Goal: Information Seeking & Learning: Find specific fact

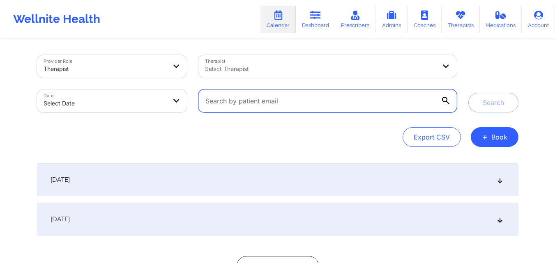
click at [333, 96] on input "text" at bounding box center [327, 101] width 258 height 23
paste input "cibnet2@msn.com"
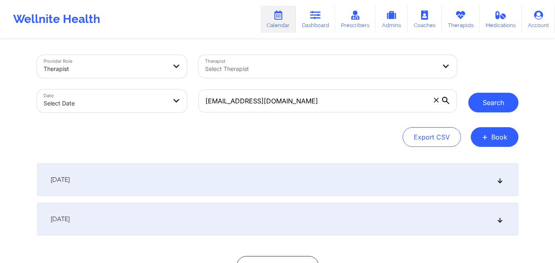
click at [482, 94] on button "Search" at bounding box center [493, 103] width 50 height 20
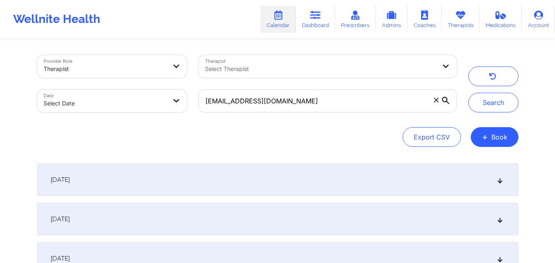
click at [501, 179] on icon at bounding box center [499, 180] width 7 height 6
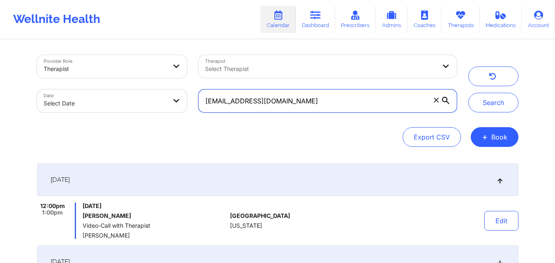
click at [309, 99] on input "cibnet2@msn.com" at bounding box center [327, 101] width 258 height 23
paste input "ainelexsalgado@yahoo"
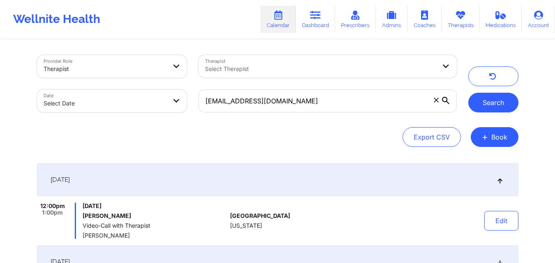
click at [504, 97] on button "Search" at bounding box center [493, 103] width 50 height 20
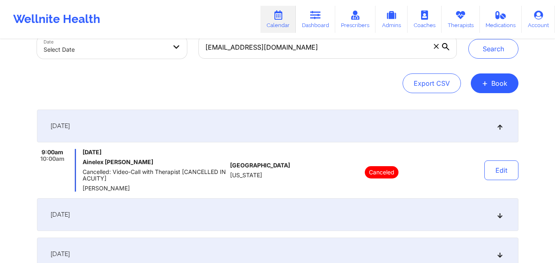
scroll to position [54, 0]
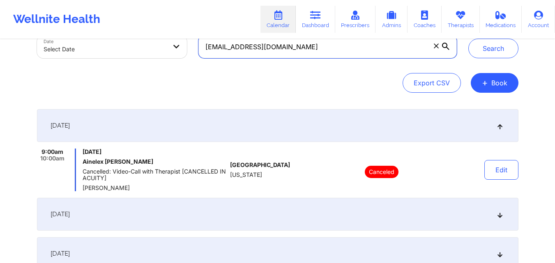
click at [289, 46] on input "[EMAIL_ADDRESS][DOMAIN_NAME]" at bounding box center [327, 46] width 258 height 23
paste input "touchofgracebycarmen"
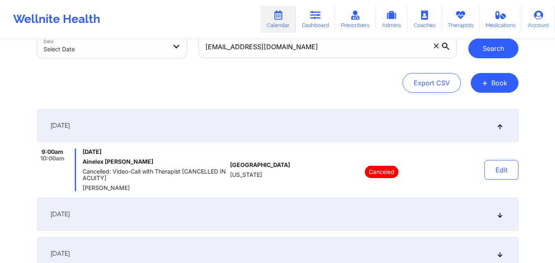
click at [484, 47] on button "Search" at bounding box center [493, 49] width 50 height 20
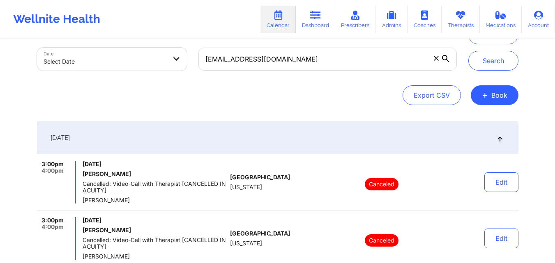
scroll to position [38, 0]
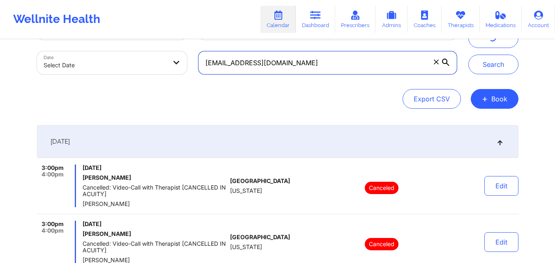
click at [327, 70] on input "[EMAIL_ADDRESS][DOMAIN_NAME]" at bounding box center [327, 62] width 258 height 23
paste input "kwanaiyamarshall@gmail"
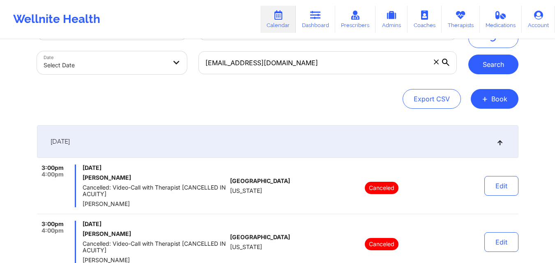
click at [490, 60] on button "Search" at bounding box center [493, 65] width 50 height 20
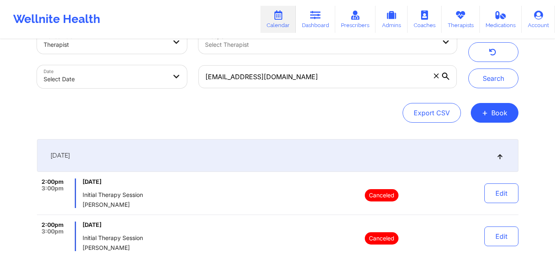
scroll to position [25, 0]
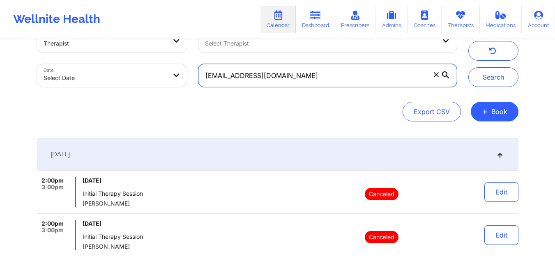
click at [314, 72] on input "kwanaiyamarshall@gmail.com" at bounding box center [327, 75] width 258 height 23
paste input "mainstreetcarpetcleaners49.95"
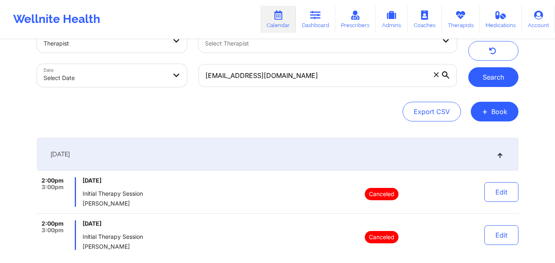
click at [492, 74] on button "Search" at bounding box center [493, 77] width 50 height 20
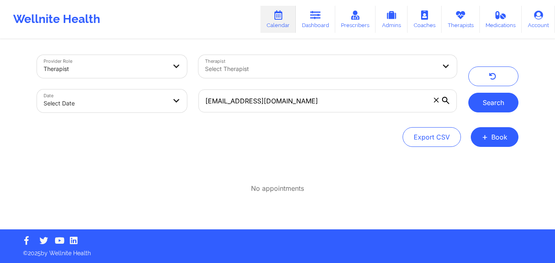
scroll to position [0, 0]
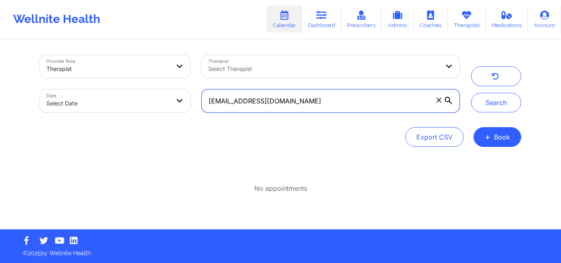
click at [331, 100] on input "[EMAIL_ADDRESS][DOMAIN_NAME]" at bounding box center [331, 101] width 258 height 23
paste input "kdagrin50"
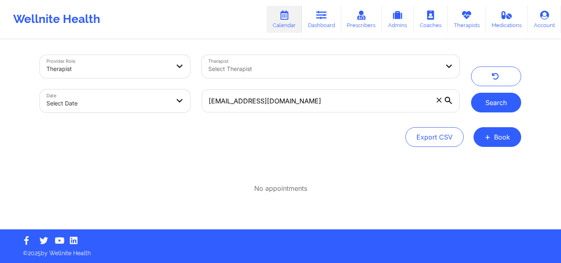
click at [486, 99] on button "Search" at bounding box center [496, 103] width 50 height 20
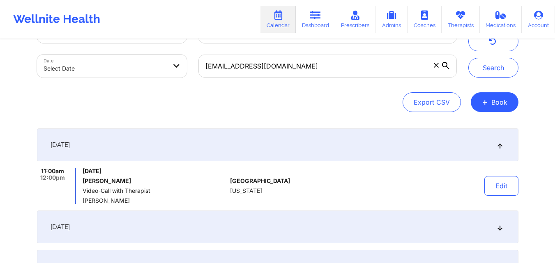
scroll to position [35, 0]
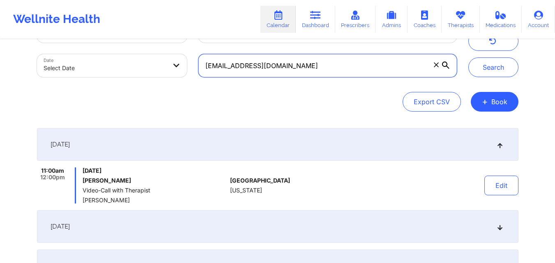
click at [360, 64] on input "kdagrin50@gmail.com" at bounding box center [327, 65] width 258 height 23
paste input "dkcincotta@verizon.net"
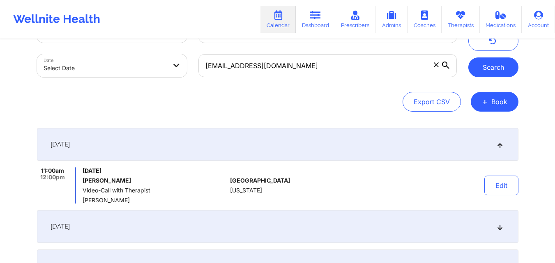
click at [493, 63] on button "Search" at bounding box center [493, 68] width 50 height 20
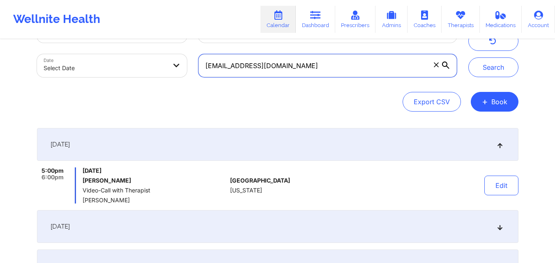
click at [338, 65] on input "dkcincotta@verizon.net" at bounding box center [327, 65] width 258 height 23
paste input "stephen.ventura@gmail.com"
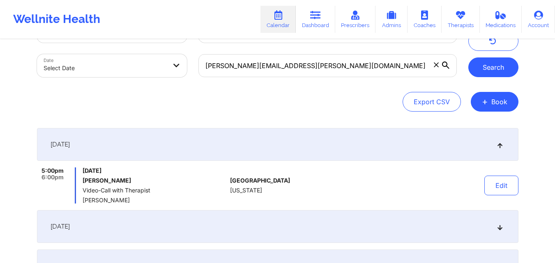
click at [500, 62] on button "Search" at bounding box center [493, 68] width 50 height 20
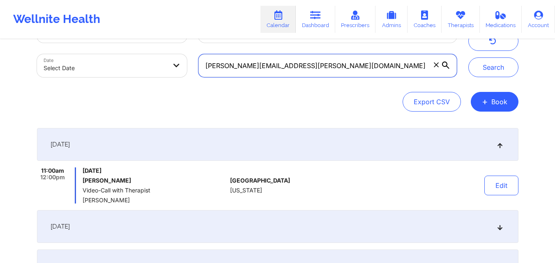
click at [297, 65] on input "stephen.ventura@gmail.com" at bounding box center [327, 65] width 258 height 23
paste input "glenisagreen"
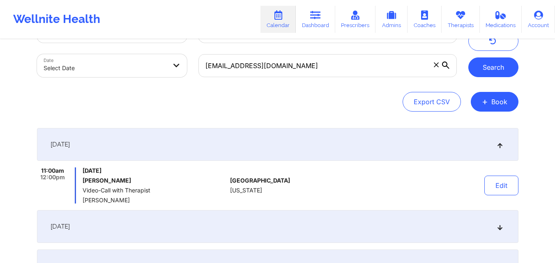
click at [507, 68] on button "Search" at bounding box center [493, 68] width 50 height 20
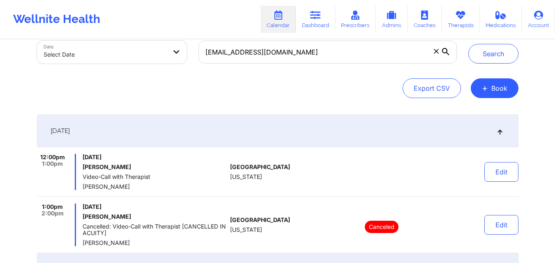
scroll to position [22, 0]
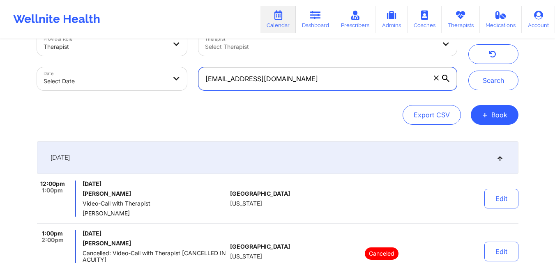
click at [307, 78] on input "glenisagreen@gmail.com" at bounding box center [327, 78] width 258 height 23
paste input "vanessaj989@icloud"
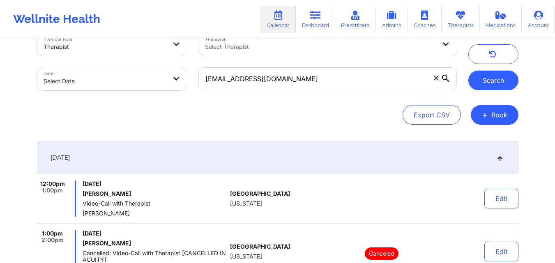
click at [496, 82] on button "Search" at bounding box center [493, 81] width 50 height 20
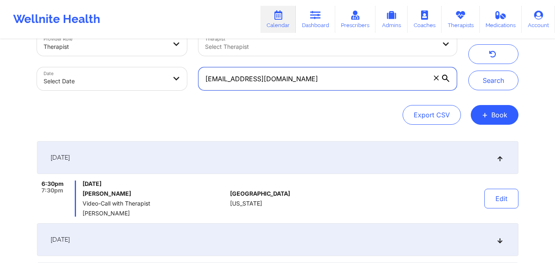
click at [309, 79] on input "vanessaj989@icloud.com" at bounding box center [327, 78] width 258 height 23
paste input "jordanwilkerson122@gmail"
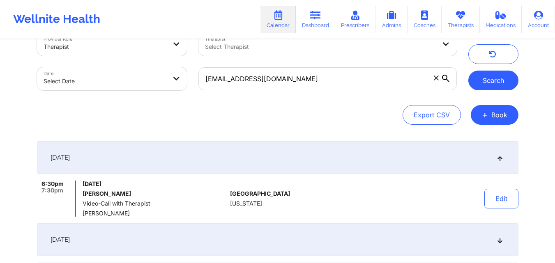
click at [497, 83] on button "Search" at bounding box center [493, 81] width 50 height 20
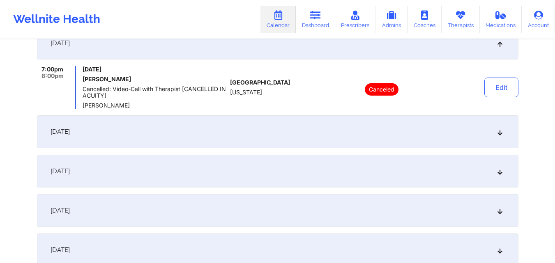
scroll to position [141, 0]
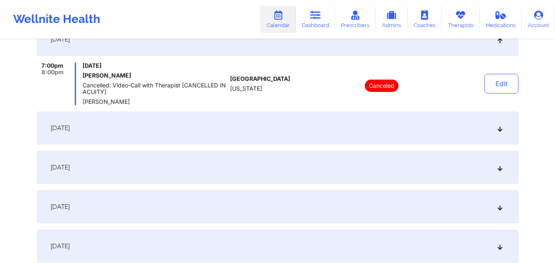
click at [496, 131] on div "September 24, 2025" at bounding box center [278, 128] width 482 height 33
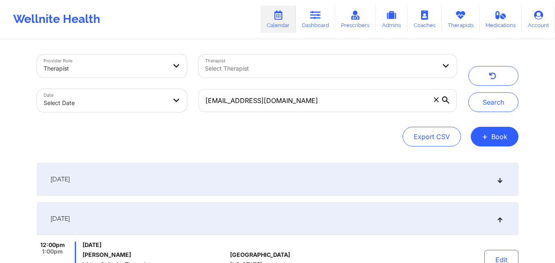
scroll to position [0, 0]
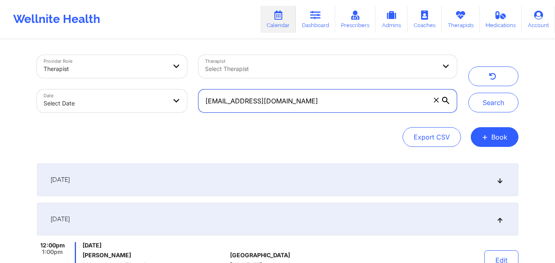
click at [295, 95] on input "jordanwilkerson122@gmail.com" at bounding box center [327, 101] width 258 height 23
paste input "cierra611"
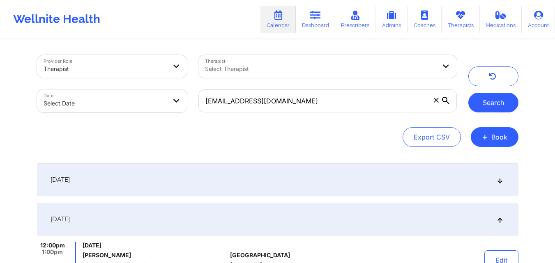
click at [477, 108] on button "Search" at bounding box center [493, 103] width 50 height 20
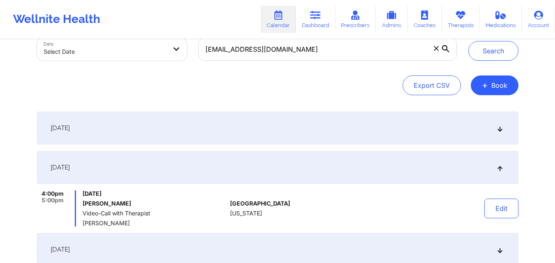
scroll to position [54, 0]
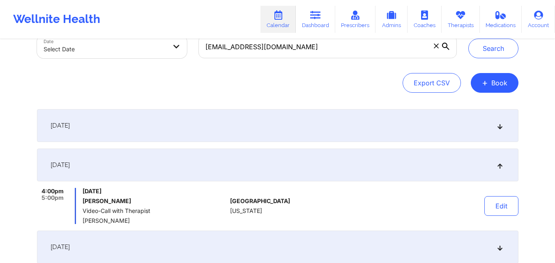
click at [501, 129] on icon at bounding box center [499, 126] width 7 height 6
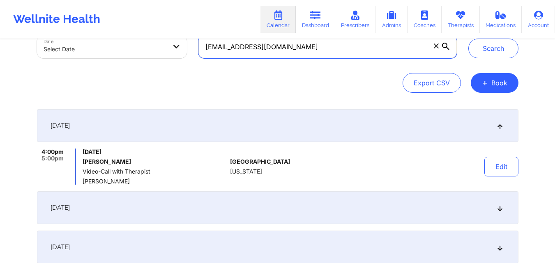
click at [309, 46] on input "cierra611@gmail.com" at bounding box center [327, 46] width 258 height 23
paste input "nthiacornejo20"
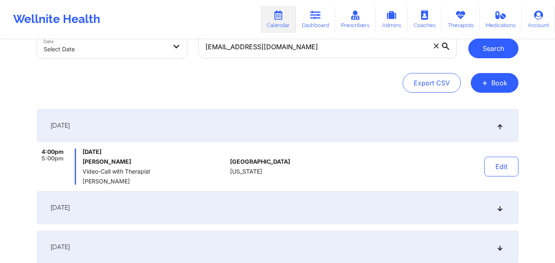
click at [496, 48] on button "Search" at bounding box center [493, 49] width 50 height 20
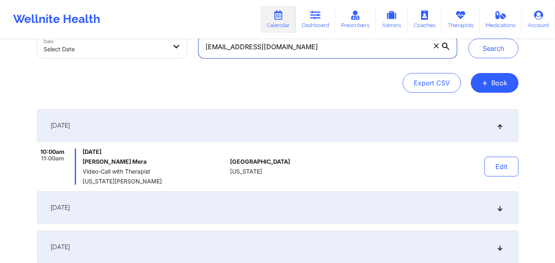
click at [328, 41] on input "cinthiacornejo20@gmail.com" at bounding box center [327, 46] width 258 height 23
paste input "adelaide1996@icloud"
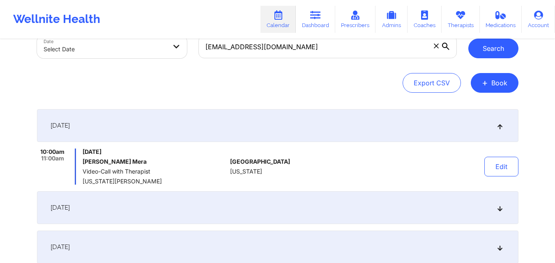
click at [493, 47] on button "Search" at bounding box center [493, 49] width 50 height 20
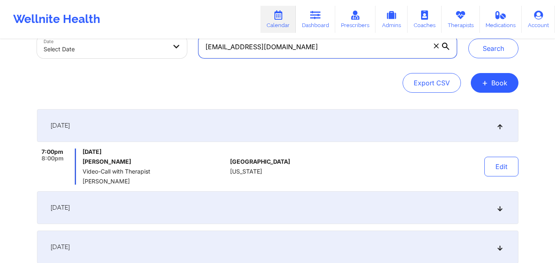
click at [300, 52] on input "adelaide1996@icloud.com" at bounding box center [327, 46] width 258 height 23
paste input "bella.arrojo05@gmail"
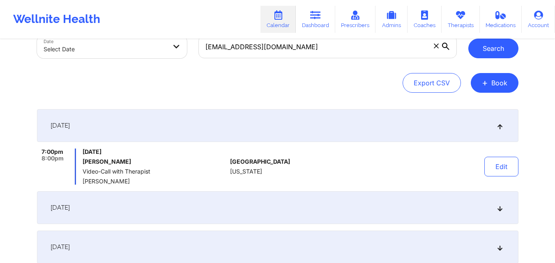
click at [487, 50] on button "Search" at bounding box center [493, 49] width 50 height 20
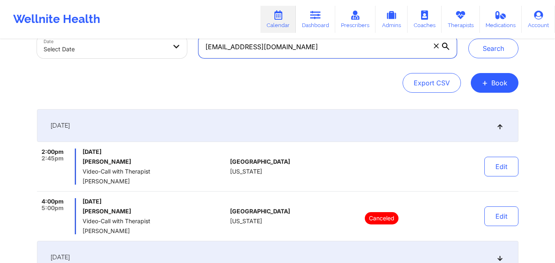
click at [272, 55] on input "bella.arrojo05@gmail.com" at bounding box center [327, 46] width 258 height 23
paste input "lau.acelopez"
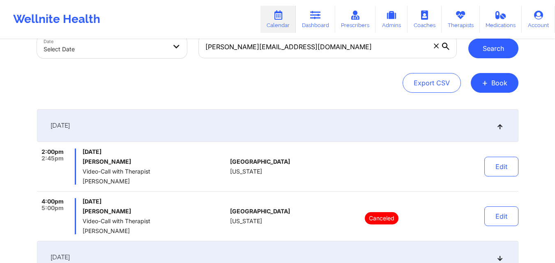
click at [492, 44] on button "Search" at bounding box center [493, 49] width 50 height 20
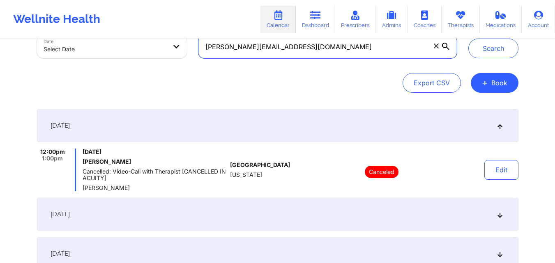
click at [284, 46] on input "[PERSON_NAME][EMAIL_ADDRESS][DOMAIN_NAME]" at bounding box center [327, 46] width 258 height 23
paste input "alex.f28@hot"
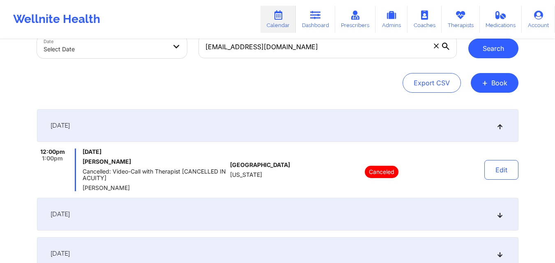
click at [485, 44] on button "Search" at bounding box center [493, 49] width 50 height 20
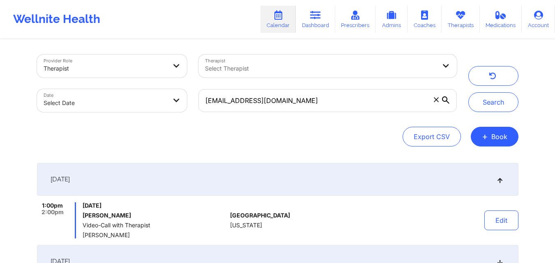
scroll to position [0, 0]
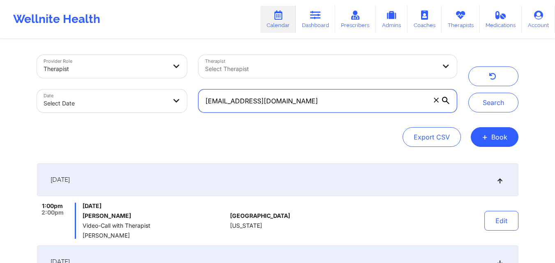
click at [272, 98] on input "[EMAIL_ADDRESS][DOMAIN_NAME]" at bounding box center [327, 101] width 258 height 23
paste input "karahelbig@outlook"
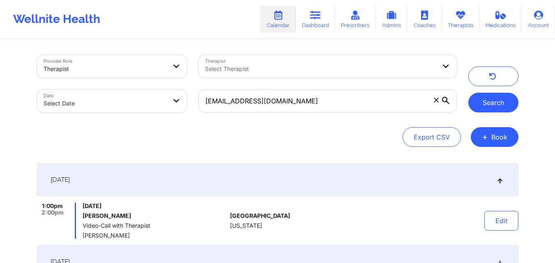
click at [482, 100] on button "Search" at bounding box center [493, 103] width 50 height 20
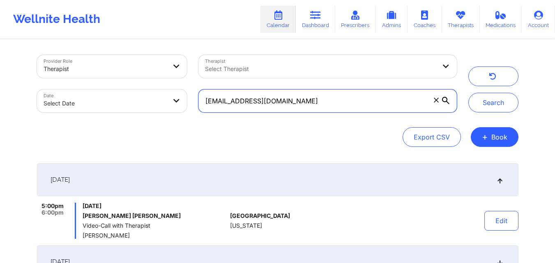
click at [322, 103] on input "karahelbig@outlook.com" at bounding box center [327, 101] width 258 height 23
paste input "leonardo.ortiz2332@gmail"
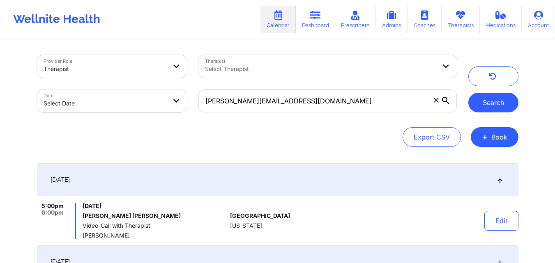
click at [489, 104] on button "Search" at bounding box center [493, 103] width 50 height 20
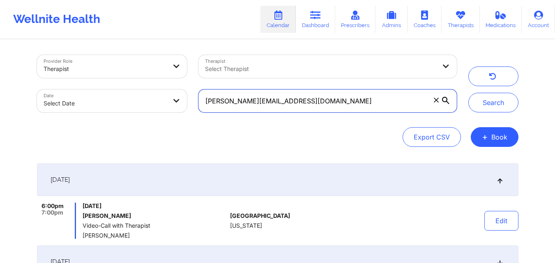
click at [310, 103] on input "leonardo.ortiz2332@gmail.com" at bounding box center [327, 101] width 258 height 23
paste input "dinnaldferron@yahoo"
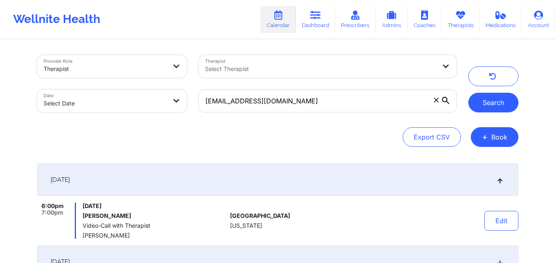
click at [490, 97] on button "Search" at bounding box center [493, 103] width 50 height 20
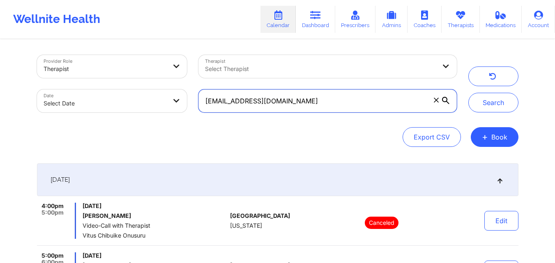
click at [316, 101] on input "dinnaldferron@yahoo.com" at bounding box center [327, 101] width 258 height 23
paste input "labennett91@gmail"
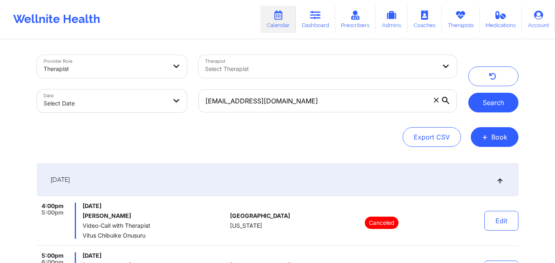
click at [495, 105] on button "Search" at bounding box center [493, 103] width 50 height 20
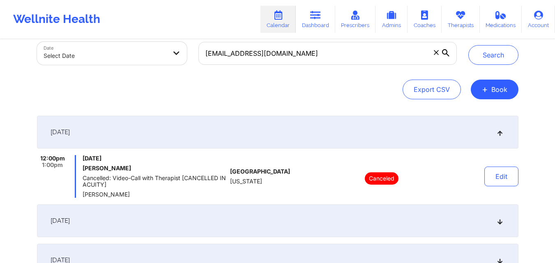
scroll to position [48, 0]
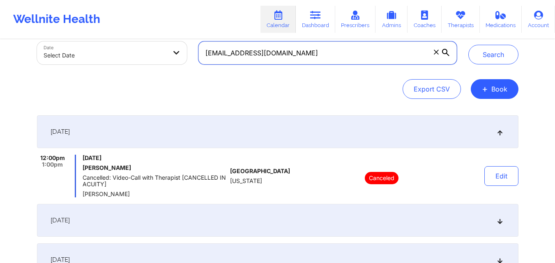
click at [307, 55] on input "labennett91@gmail.com" at bounding box center [327, 52] width 258 height 23
paste input "kyraisismilan"
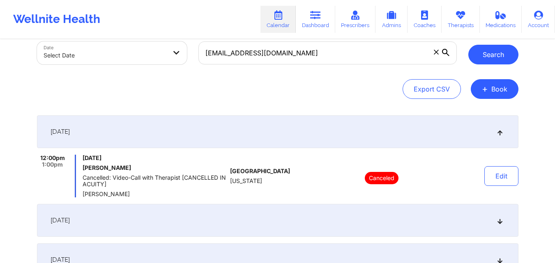
click at [494, 54] on button "Search" at bounding box center [493, 55] width 50 height 20
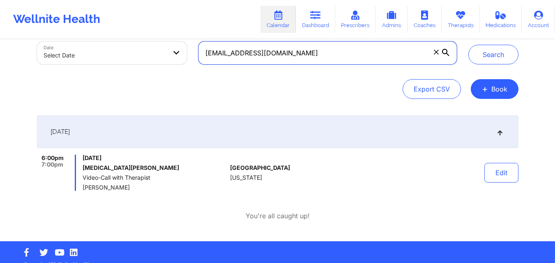
click at [306, 52] on input "kyraisismilan@gmail.com" at bounding box center [327, 52] width 258 height 23
paste input "canadianbacon9"
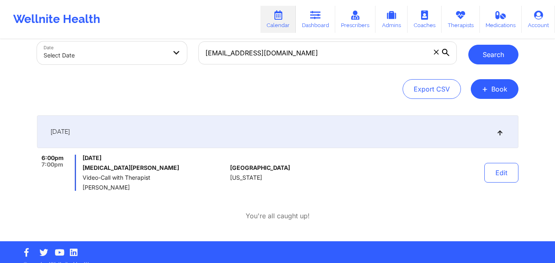
click at [488, 58] on button "Search" at bounding box center [493, 55] width 50 height 20
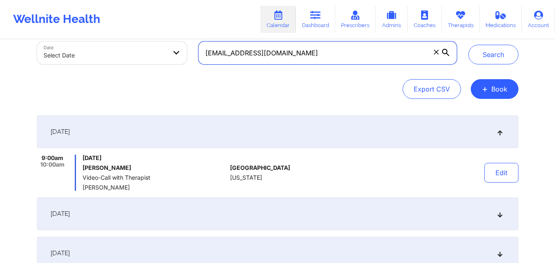
click at [317, 50] on input "canadianbacon9@gmail.com" at bounding box center [327, 52] width 258 height 23
paste input "daradurosomo"
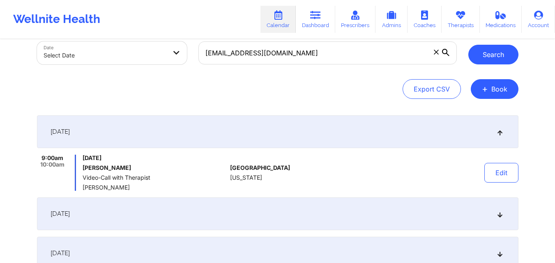
click at [503, 53] on button "Search" at bounding box center [493, 55] width 50 height 20
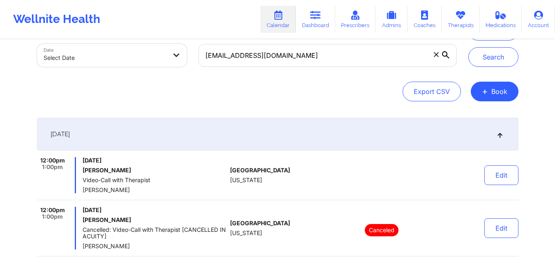
scroll to position [0, 0]
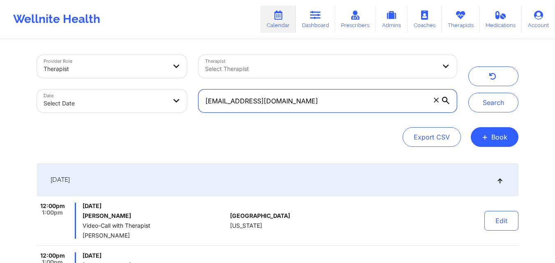
click at [330, 95] on input "daradurosomo@gmail.com" at bounding box center [327, 101] width 258 height 23
paste input "carloszavalajr1011"
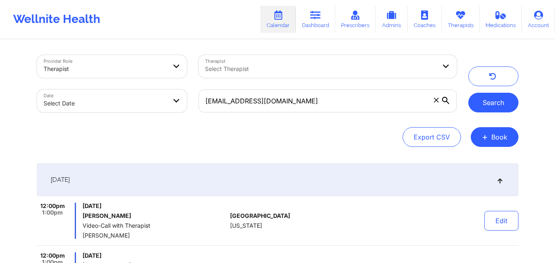
click at [504, 101] on button "Search" at bounding box center [493, 103] width 50 height 20
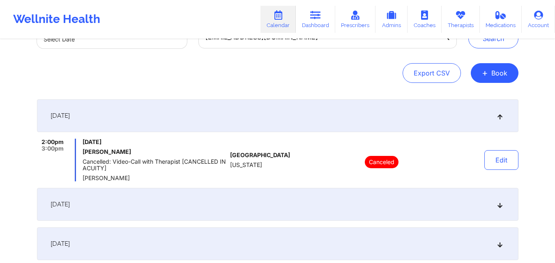
scroll to position [74, 0]
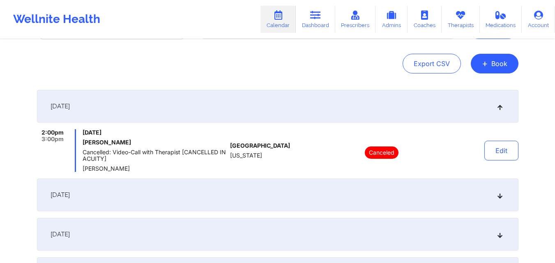
click at [504, 203] on div "September 24, 2025" at bounding box center [278, 195] width 482 height 33
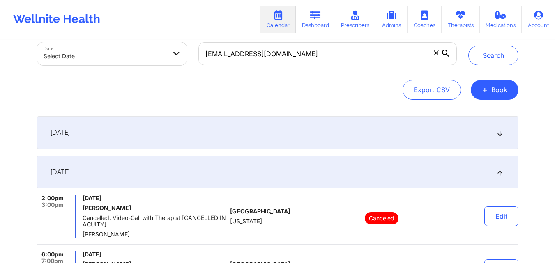
scroll to position [0, 0]
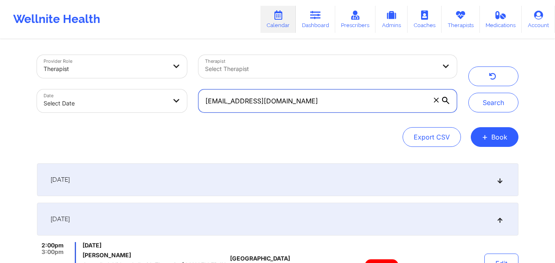
click at [287, 101] on input "carloszavalajr1011@gmail.com" at bounding box center [327, 101] width 258 height 23
paste input "kylemorales29@icloud"
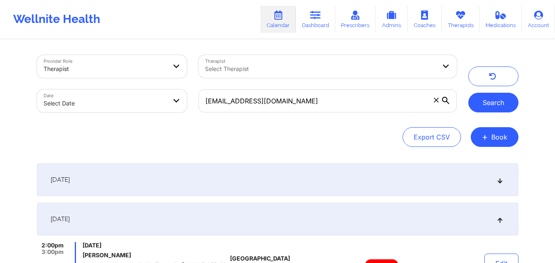
click at [504, 96] on button "Search" at bounding box center [493, 103] width 50 height 20
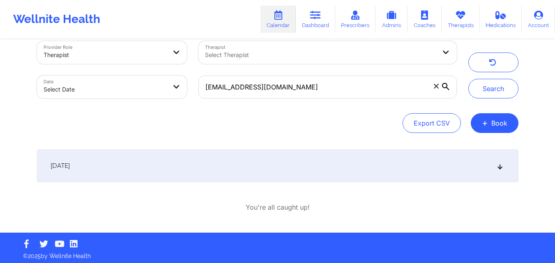
scroll to position [17, 0]
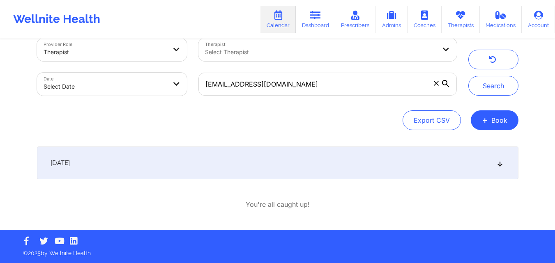
click at [498, 166] on icon at bounding box center [499, 163] width 7 height 6
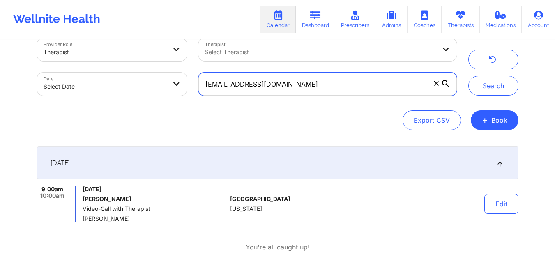
click at [312, 90] on input "kylemorales29@icloud.com" at bounding box center [327, 84] width 258 height 23
paste input "lorenam.galcas@gmail"
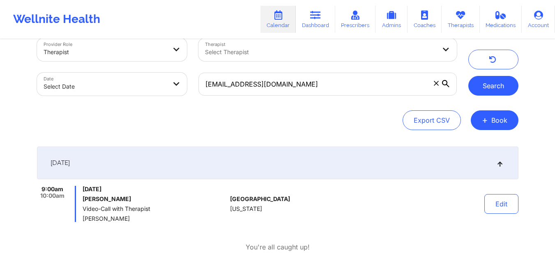
click at [483, 88] on button "Search" at bounding box center [493, 86] width 50 height 20
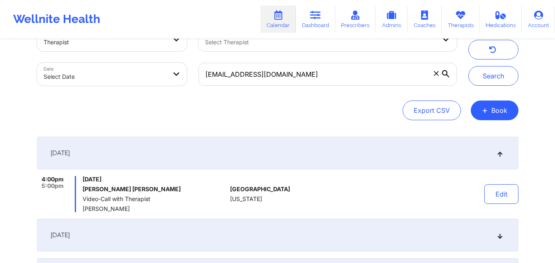
scroll to position [39, 0]
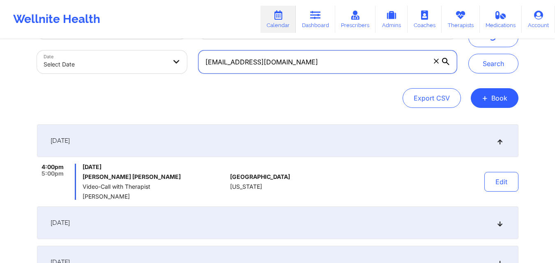
click at [298, 65] on input "lorenam.galcas@gmail.com" at bounding box center [327, 62] width 258 height 23
paste input "ngraquitena@hot"
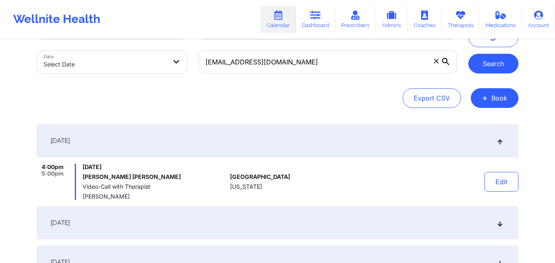
click at [483, 62] on button "Search" at bounding box center [493, 64] width 50 height 20
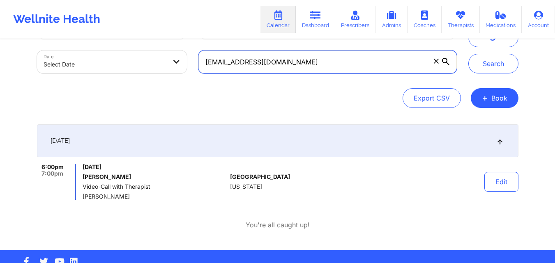
click at [312, 63] on input "ngraquitena@hotmail.com" at bounding box center [327, 62] width 258 height 23
paste input "icole.gadway@g"
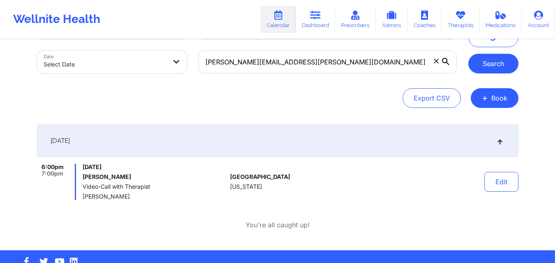
click at [494, 65] on button "Search" at bounding box center [493, 64] width 50 height 20
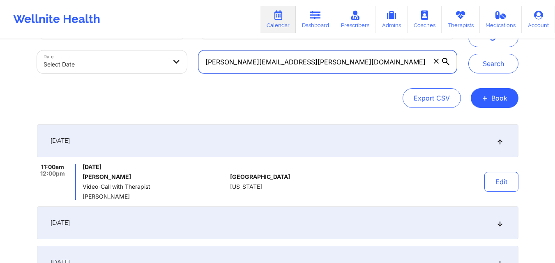
click at [325, 66] on input "nicole.gadway@gmail.com" at bounding box center [327, 62] width 258 height 23
paste input "michyzurga@hot"
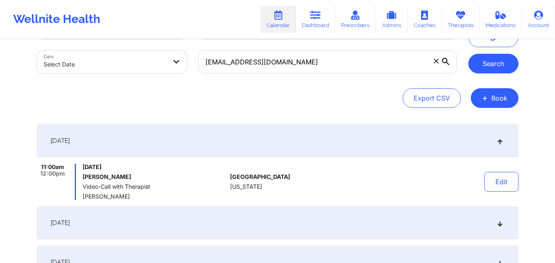
click at [492, 58] on button "Search" at bounding box center [493, 64] width 50 height 20
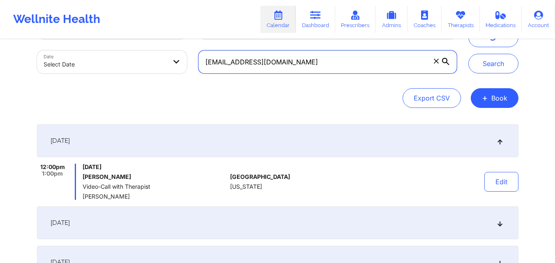
click at [337, 69] on input "michyzurga@hotmail.com" at bounding box center [327, 62] width 258 height 23
paste input "wigganhomes@g"
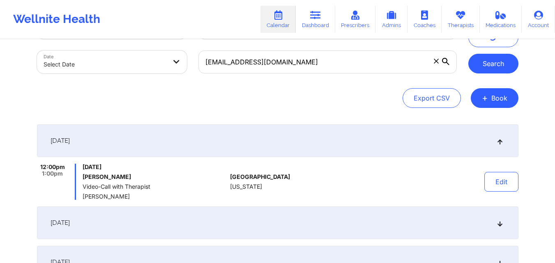
click at [498, 68] on button "Search" at bounding box center [493, 64] width 50 height 20
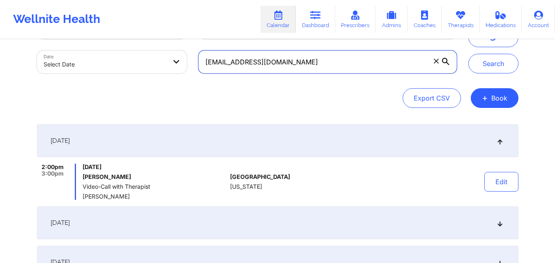
click at [318, 63] on input "wigganhomes@gmail.com" at bounding box center [327, 62] width 258 height 23
paste input "amh4254"
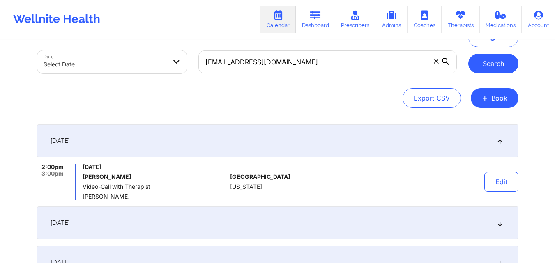
click at [497, 66] on button "Search" at bounding box center [493, 64] width 50 height 20
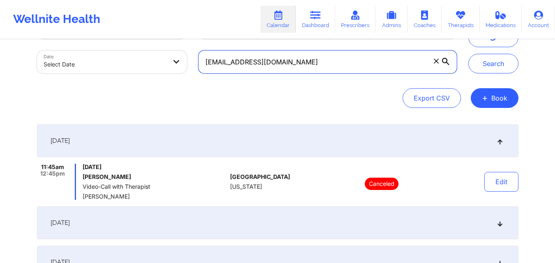
click at [382, 59] on input "amh4254@gmail.com" at bounding box center [327, 62] width 258 height 23
paste input "michibauza123"
type input "michibauza123@gmail.com"
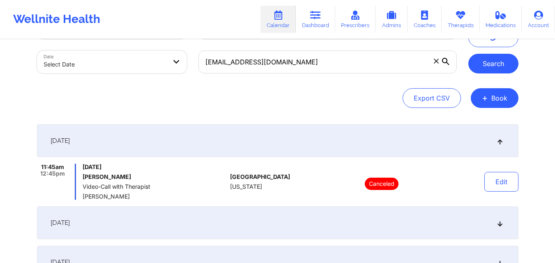
click at [509, 58] on button "Search" at bounding box center [493, 64] width 50 height 20
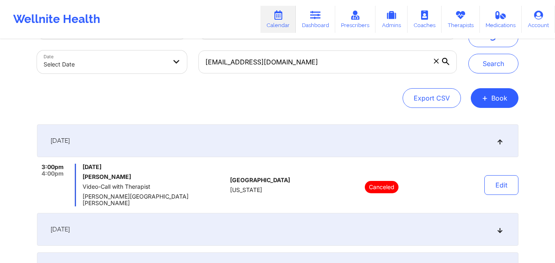
click at [502, 227] on icon at bounding box center [499, 230] width 7 height 6
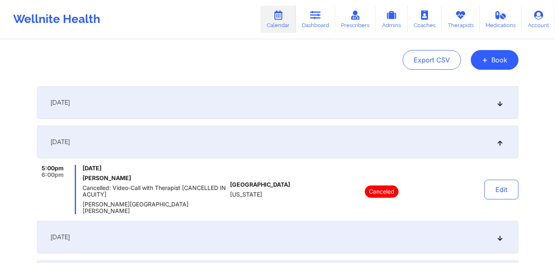
scroll to position [81, 0]
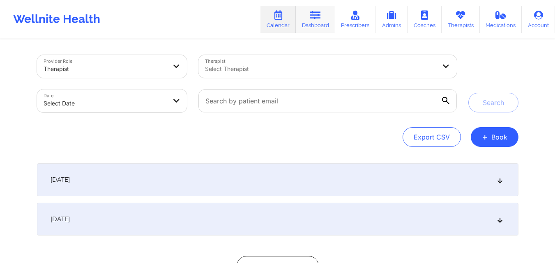
click at [317, 25] on link "Dashboard" at bounding box center [315, 19] width 39 height 27
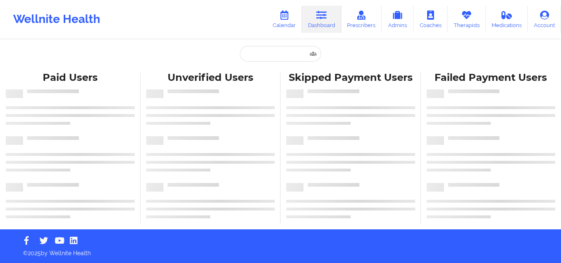
click at [237, 50] on div "Paid Unverified Skipped Failed" at bounding box center [280, 56] width 164 height 21
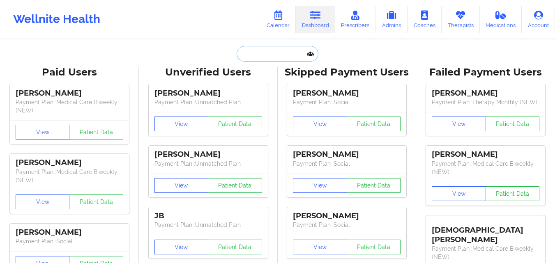
click at [242, 57] on input "text" at bounding box center [277, 54] width 81 height 16
paste input "[PERSON_NAME], AINELEX A"
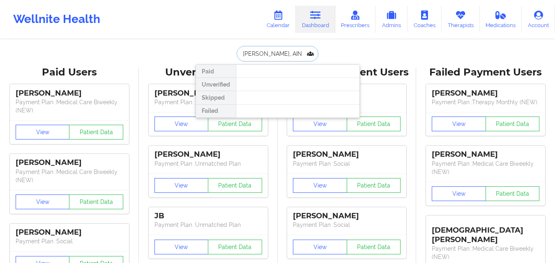
drag, startPoint x: 280, startPoint y: 55, endPoint x: 223, endPoint y: 53, distance: 57.1
click at [223, 53] on div "[PERSON_NAME], AINELEX Paid Unverified Skipped Failed" at bounding box center [278, 54] width 164 height 16
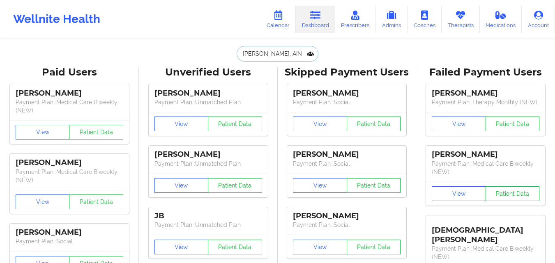
type input "AINELEX"
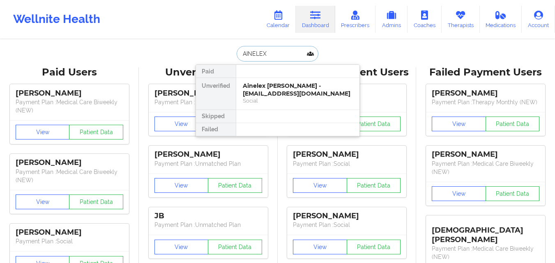
click at [286, 53] on input "AINELEX" at bounding box center [277, 54] width 81 height 16
click at [286, 84] on div "Ainelex [PERSON_NAME] - [EMAIL_ADDRESS][DOMAIN_NAME]" at bounding box center [298, 89] width 110 height 15
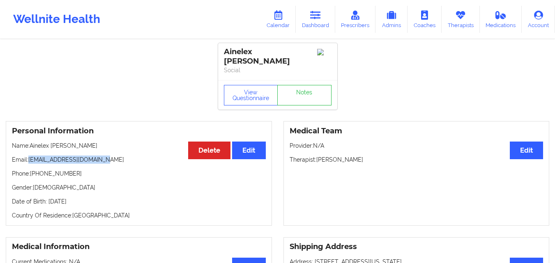
drag, startPoint x: 105, startPoint y: 153, endPoint x: 28, endPoint y: 152, distance: 76.8
click at [28, 156] on p "Email: [EMAIL_ADDRESS][DOMAIN_NAME]" at bounding box center [139, 160] width 254 height 8
copy p "[EMAIL_ADDRESS][DOMAIN_NAME]"
click at [313, 23] on link "Dashboard" at bounding box center [315, 19] width 39 height 27
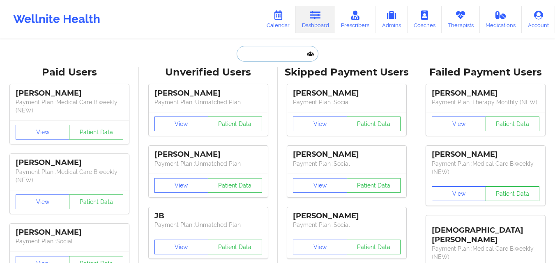
click at [277, 56] on input "text" at bounding box center [277, 54] width 81 height 16
paste input ", [PERSON_NAME]"
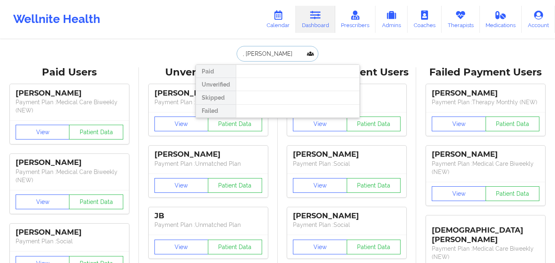
paste input "[PERSON_NAME]"
drag, startPoint x: 281, startPoint y: 54, endPoint x: 225, endPoint y: 51, distance: 56.3
click at [225, 51] on div "[PERSON_NAME] Unverified Skipped Failed" at bounding box center [278, 54] width 164 height 16
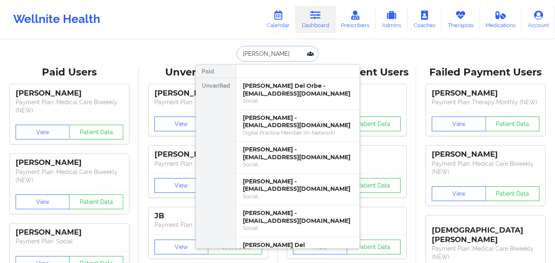
click at [286, 53] on input "[PERSON_NAME]" at bounding box center [277, 54] width 81 height 16
paste input "[PERSON_NAME]"
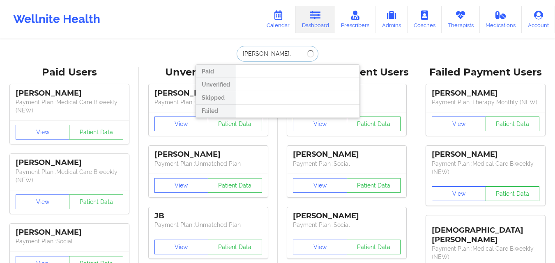
type input "[PERSON_NAME]"
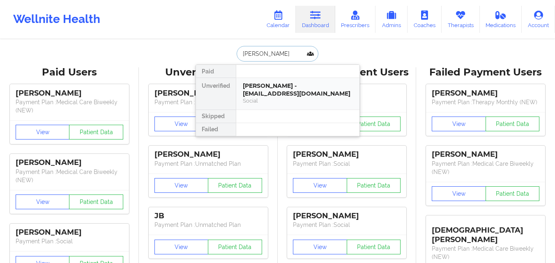
click at [299, 97] on div "[PERSON_NAME] - [EMAIL_ADDRESS][DOMAIN_NAME]" at bounding box center [298, 89] width 110 height 15
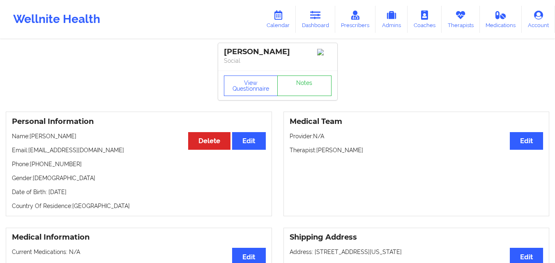
drag, startPoint x: 128, startPoint y: 161, endPoint x: 30, endPoint y: 161, distance: 97.8
click at [30, 154] on p "Email: [EMAIL_ADDRESS][DOMAIN_NAME]" at bounding box center [139, 150] width 254 height 8
copy p "[EMAIL_ADDRESS][DOMAIN_NAME]"
click at [326, 17] on link "Dashboard" at bounding box center [315, 19] width 39 height 27
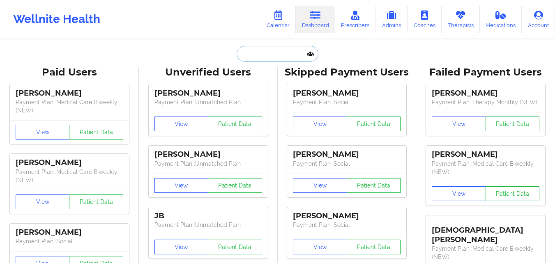
click at [265, 58] on input "text" at bounding box center [277, 54] width 81 height 16
paste input "[PERSON_NAME]"
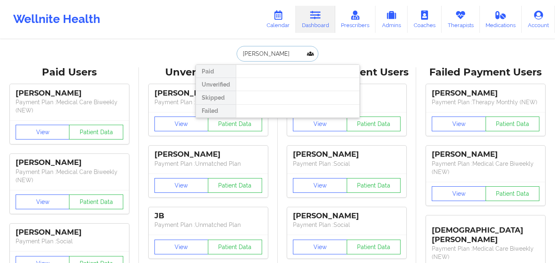
drag, startPoint x: 264, startPoint y: 54, endPoint x: 235, endPoint y: 51, distance: 28.9
click at [237, 51] on input "[PERSON_NAME]" at bounding box center [277, 54] width 81 height 16
click at [277, 55] on input "[PERSON_NAME]" at bounding box center [277, 54] width 81 height 16
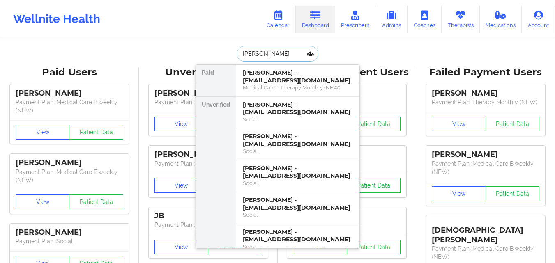
type input "[PERSON_NAME]"
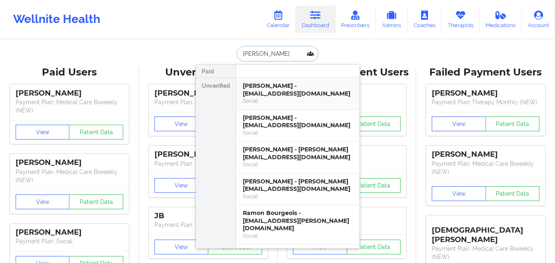
click at [284, 91] on div "[PERSON_NAME] - [EMAIL_ADDRESS][DOMAIN_NAME]" at bounding box center [298, 89] width 110 height 15
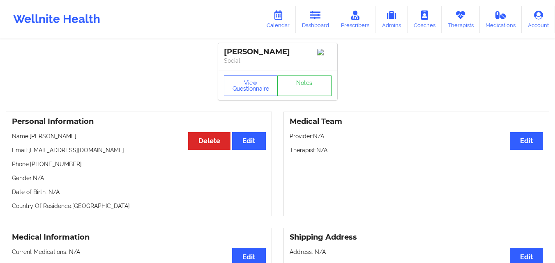
drag, startPoint x: 145, startPoint y: 154, endPoint x: 30, endPoint y: 155, distance: 115.5
click at [30, 154] on p "Email: [EMAIL_ADDRESS][DOMAIN_NAME]" at bounding box center [139, 150] width 254 height 8
copy p "[EMAIL_ADDRESS][DOMAIN_NAME]"
click at [307, 22] on link "Dashboard" at bounding box center [315, 19] width 39 height 27
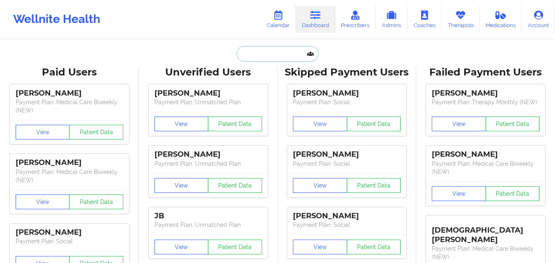
click at [260, 51] on input "text" at bounding box center [277, 54] width 81 height 16
paste input "[PERSON_NAME] [PERSON_NAME]"
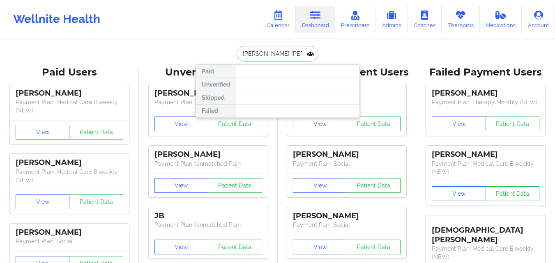
drag, startPoint x: 281, startPoint y: 53, endPoint x: 235, endPoint y: 49, distance: 46.2
click at [237, 49] on div "[PERSON_NAME] [PERSON_NAME]" at bounding box center [277, 54] width 81 height 16
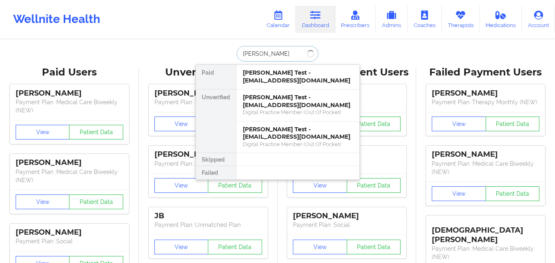
click at [283, 56] on input "[PERSON_NAME]" at bounding box center [277, 54] width 81 height 16
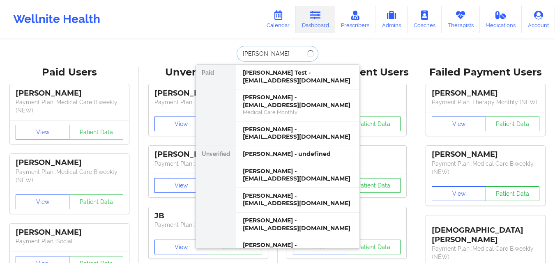
paste input "[PERSON_NAME] [PERSON_NAME],"
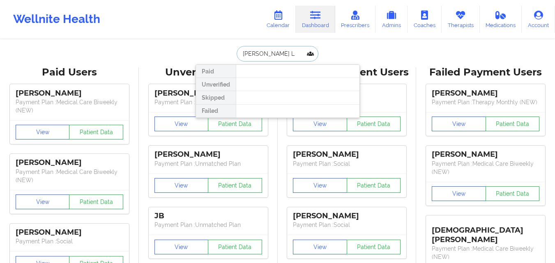
type input "[PERSON_NAME]"
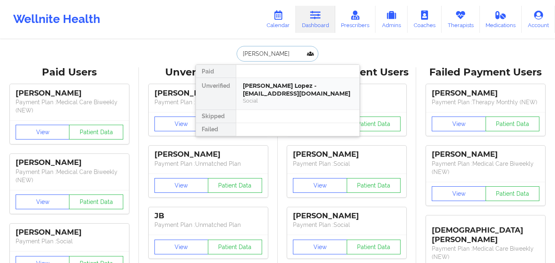
click at [295, 92] on div "[PERSON_NAME] Lopez - [EMAIL_ADDRESS][DOMAIN_NAME]" at bounding box center [298, 89] width 110 height 15
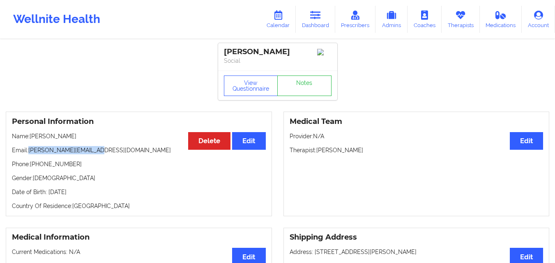
drag, startPoint x: 97, startPoint y: 154, endPoint x: 30, endPoint y: 153, distance: 67.8
click at [30, 153] on p "Email: [PERSON_NAME][EMAIL_ADDRESS][DOMAIN_NAME]" at bounding box center [139, 150] width 254 height 8
copy p "[PERSON_NAME][EMAIL_ADDRESS][DOMAIN_NAME]"
click at [304, 15] on link "Dashboard" at bounding box center [315, 19] width 39 height 27
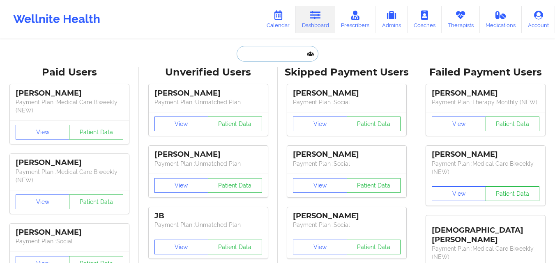
click at [284, 51] on input "text" at bounding box center [277, 54] width 81 height 16
paste input "[PERSON_NAME]"
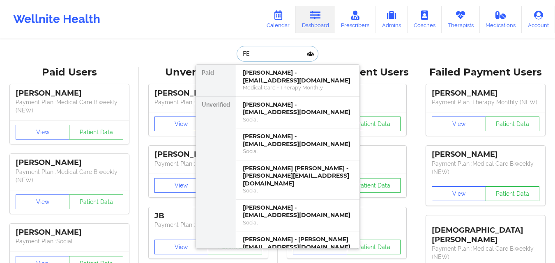
type input "F"
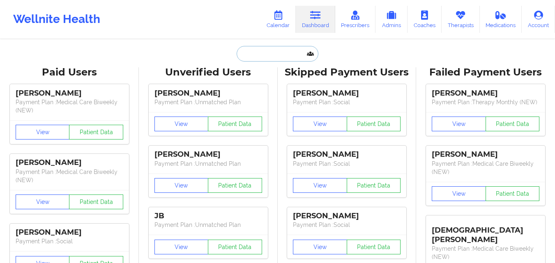
paste input "[PERSON_NAME]"
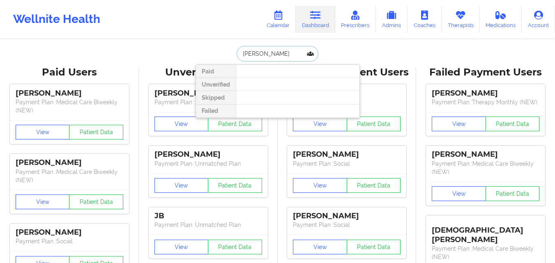
drag, startPoint x: 266, startPoint y: 54, endPoint x: 219, endPoint y: 47, distance: 47.4
click at [219, 47] on div "[PERSON_NAME] A Paid Unverified Skipped Failed" at bounding box center [278, 54] width 164 height 16
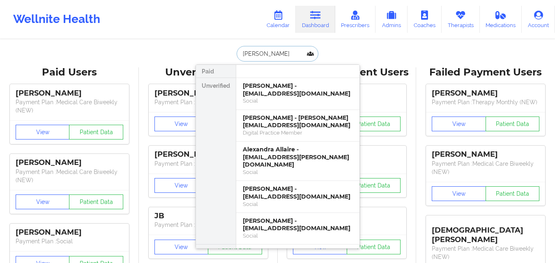
click at [286, 55] on input "[PERSON_NAME]" at bounding box center [277, 54] width 81 height 16
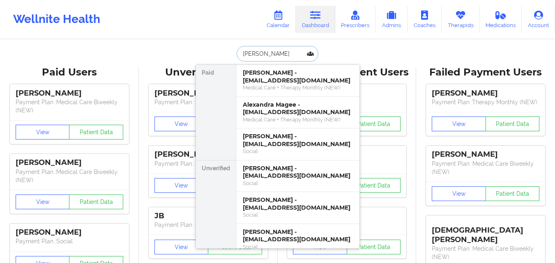
paste input "[PERSON_NAME],"
type input "[PERSON_NAME]"
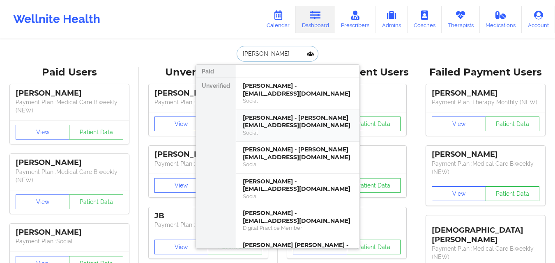
click at [289, 119] on div "[PERSON_NAME] - [PERSON_NAME][EMAIL_ADDRESS][DOMAIN_NAME]" at bounding box center [298, 121] width 110 height 15
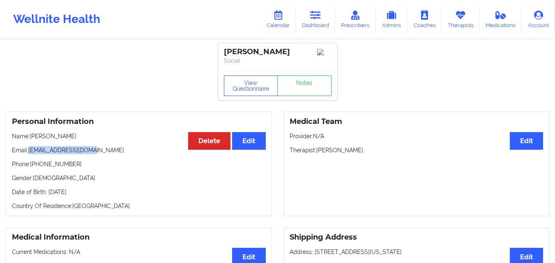
drag, startPoint x: 90, startPoint y: 154, endPoint x: 29, endPoint y: 154, distance: 60.8
click at [29, 154] on p "Email: [EMAIL_ADDRESS][DOMAIN_NAME]" at bounding box center [139, 150] width 254 height 8
copy p "[EMAIL_ADDRESS][DOMAIN_NAME]"
